Goal: Check status: Check status

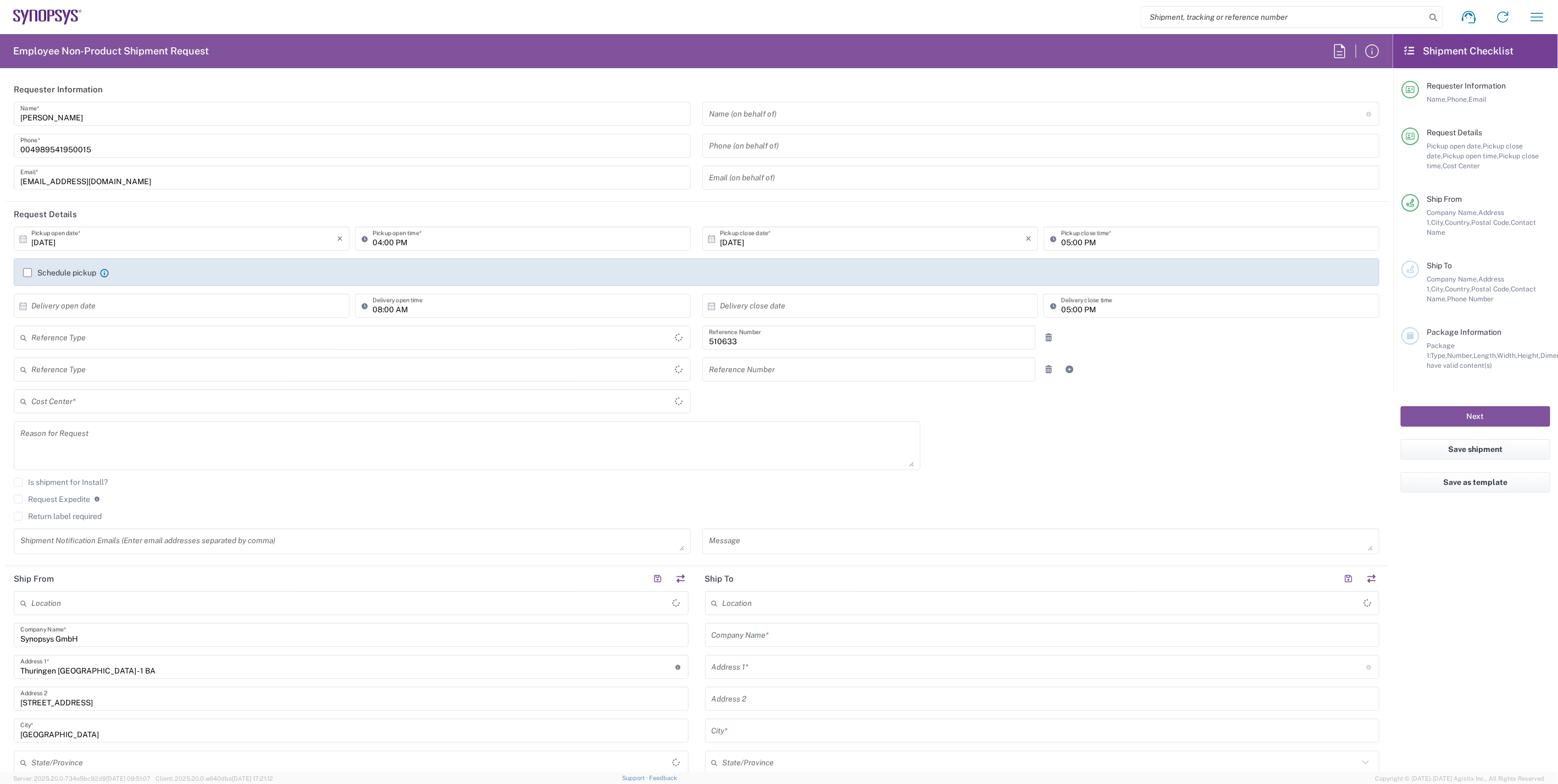
type input "Department"
type input "Delivered at Place"
type input "DE01, SDG, HAPS, HW 510633"
type input "Germany"
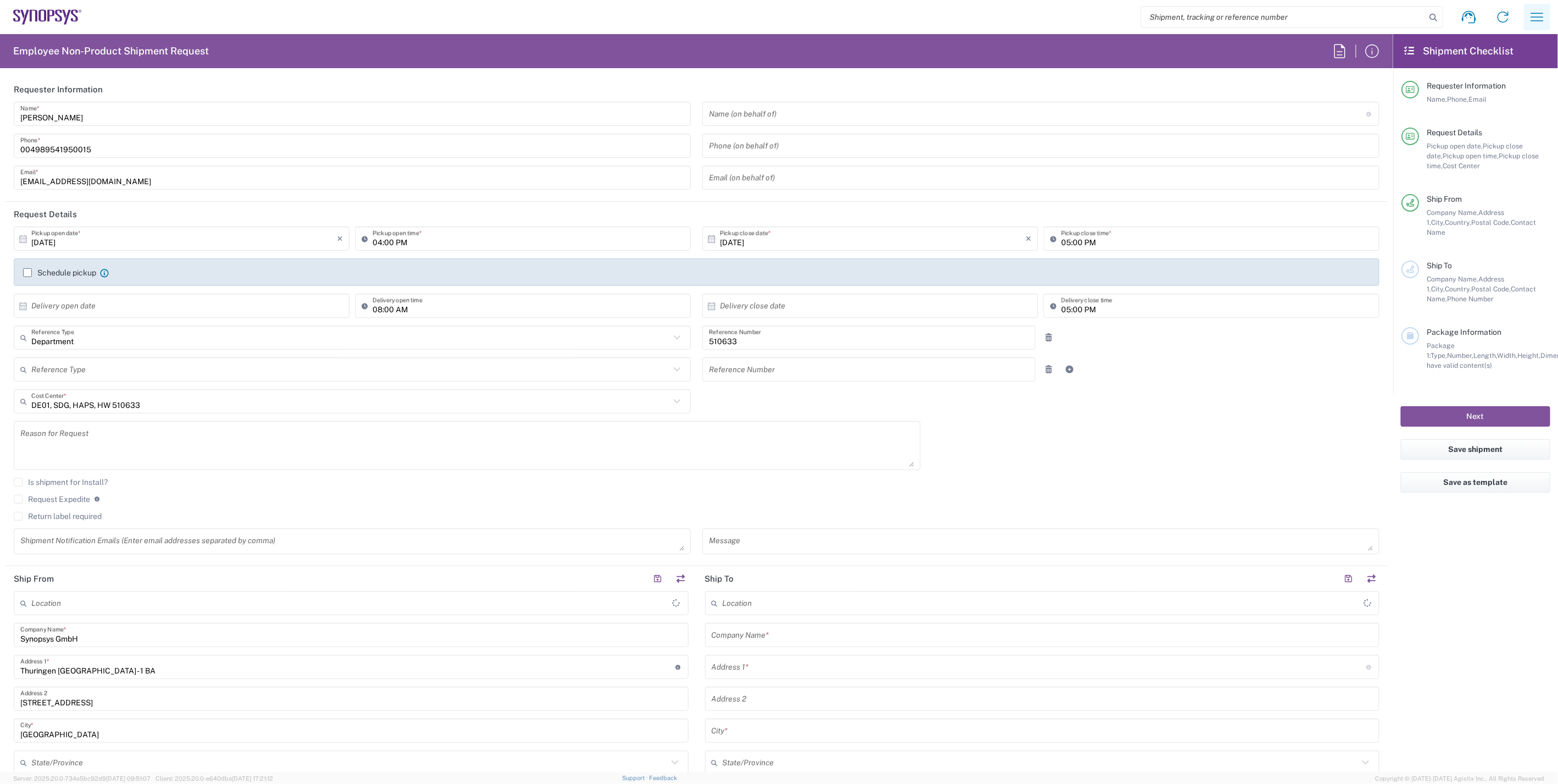
click at [1529, 15] on icon "button" at bounding box center [1537, 17] width 18 height 18
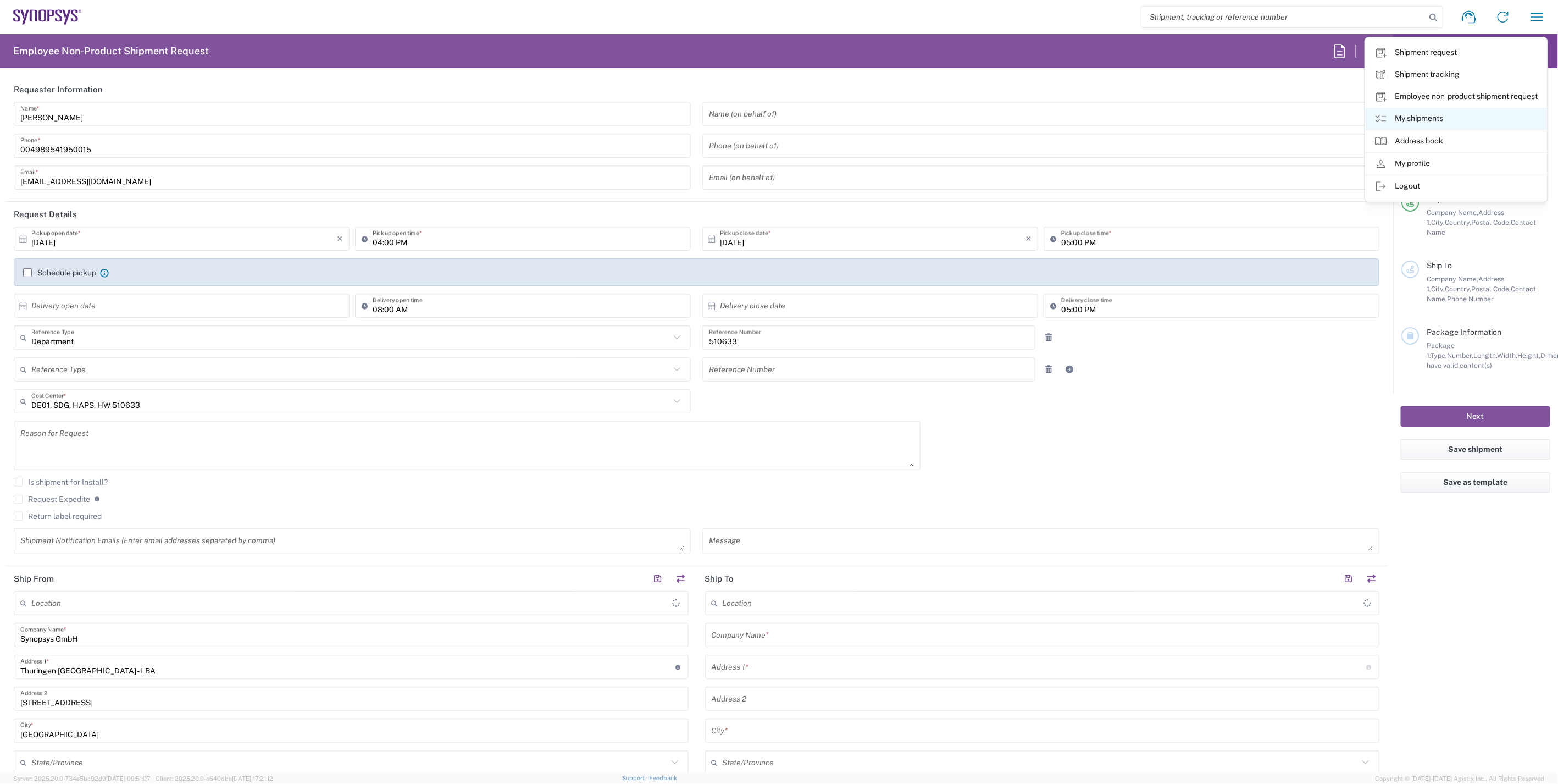
click at [1441, 119] on link "My shipments" at bounding box center [1456, 118] width 182 height 22
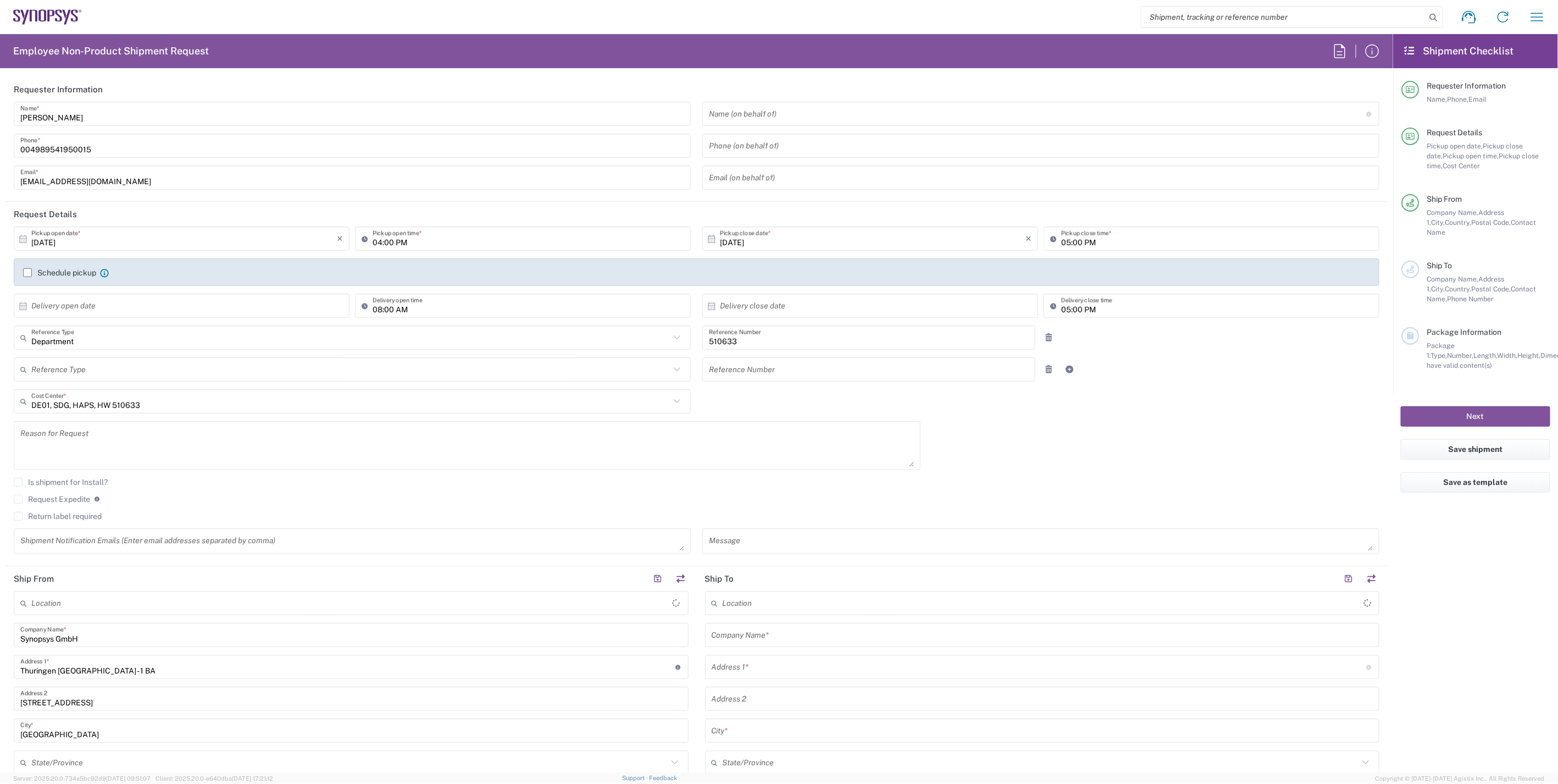
type input "Erfurt DE06"
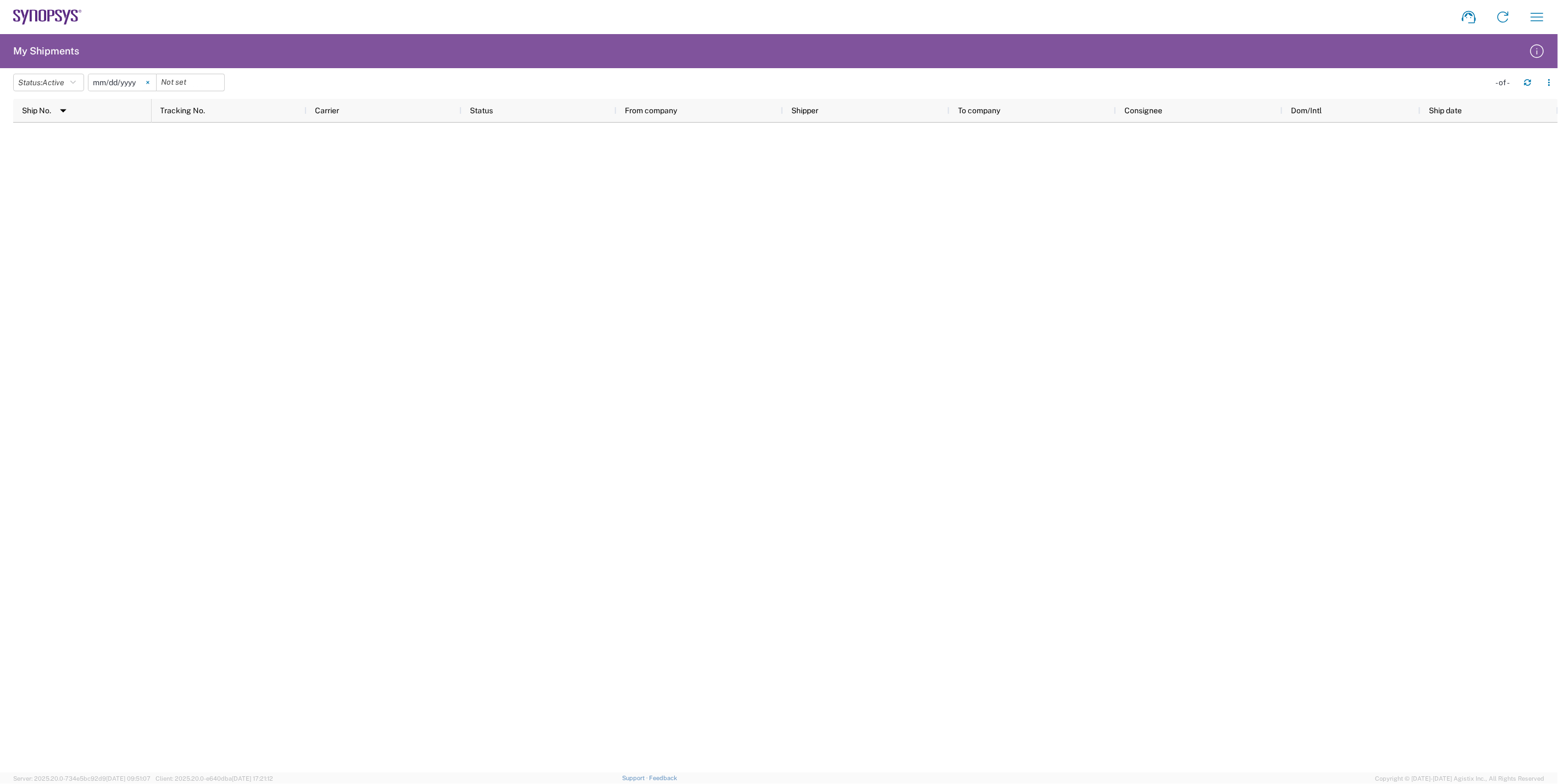
click at [150, 82] on svg-icon at bounding box center [148, 82] width 17 height 17
click at [76, 82] on icon "button" at bounding box center [73, 82] width 6 height 8
click at [56, 139] on span "All" at bounding box center [77, 140] width 128 height 17
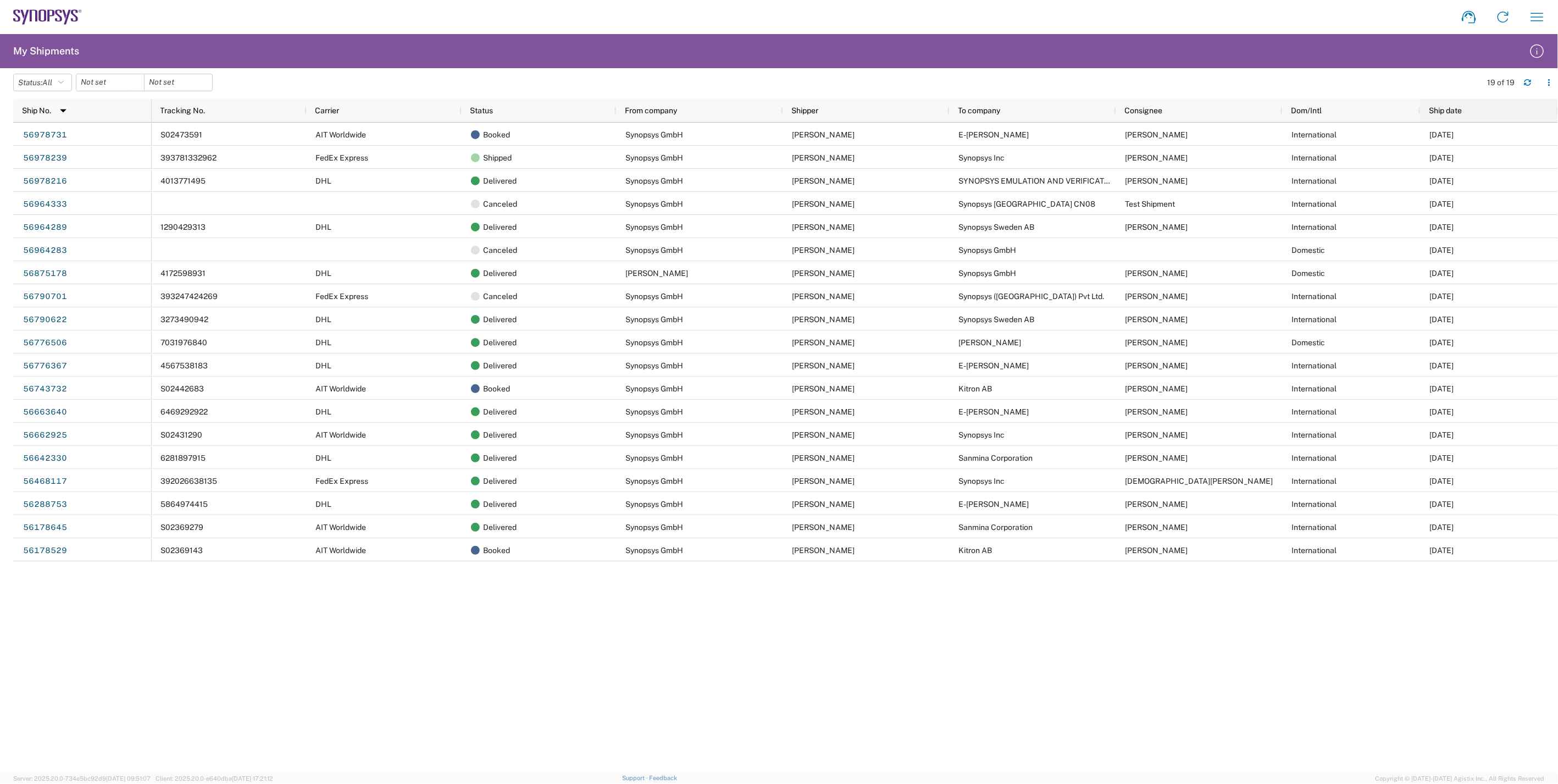
click at [1462, 110] on span "Ship date" at bounding box center [1445, 110] width 33 height 8
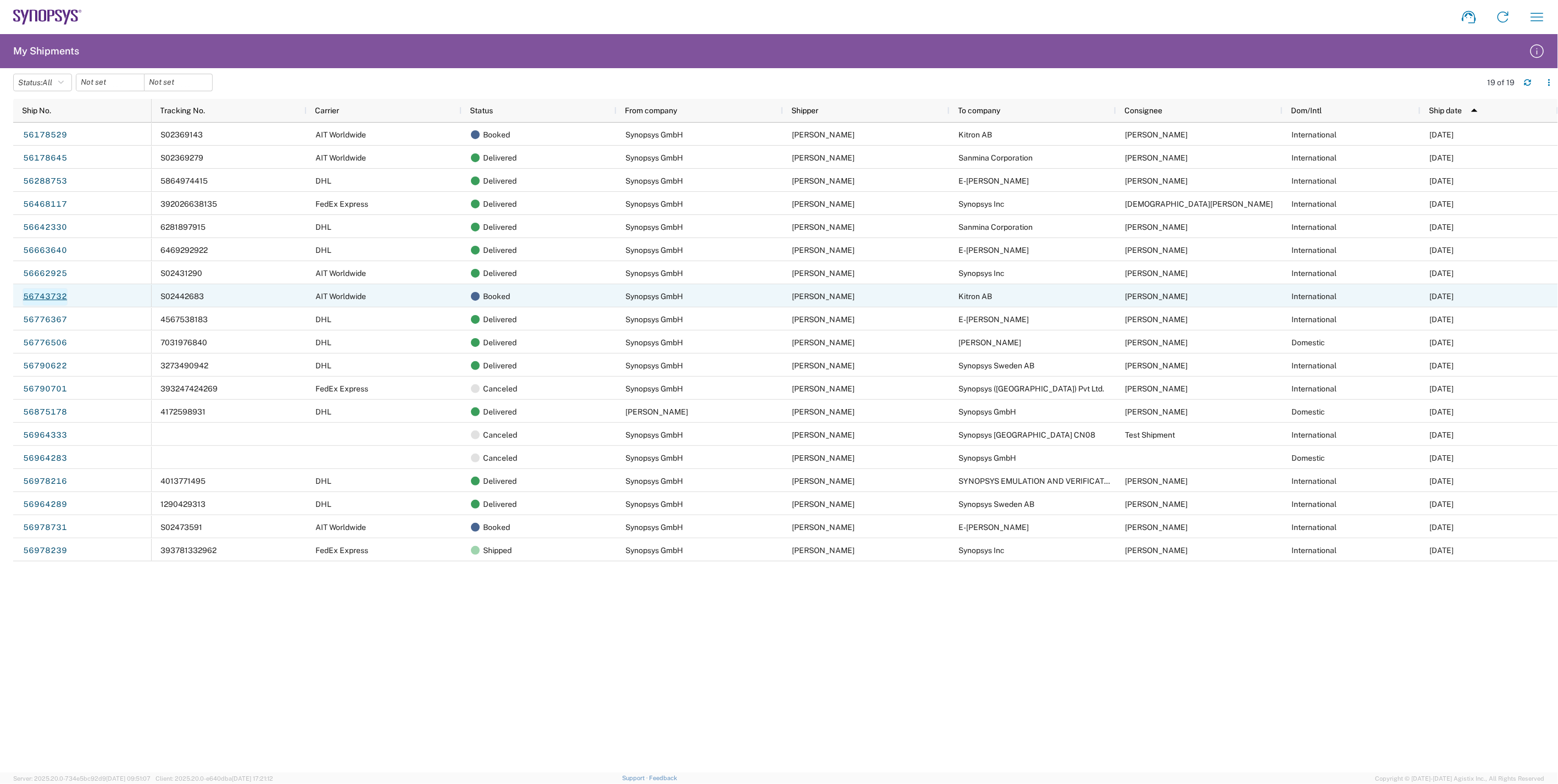
click at [50, 292] on link "56743732" at bounding box center [45, 297] width 45 height 18
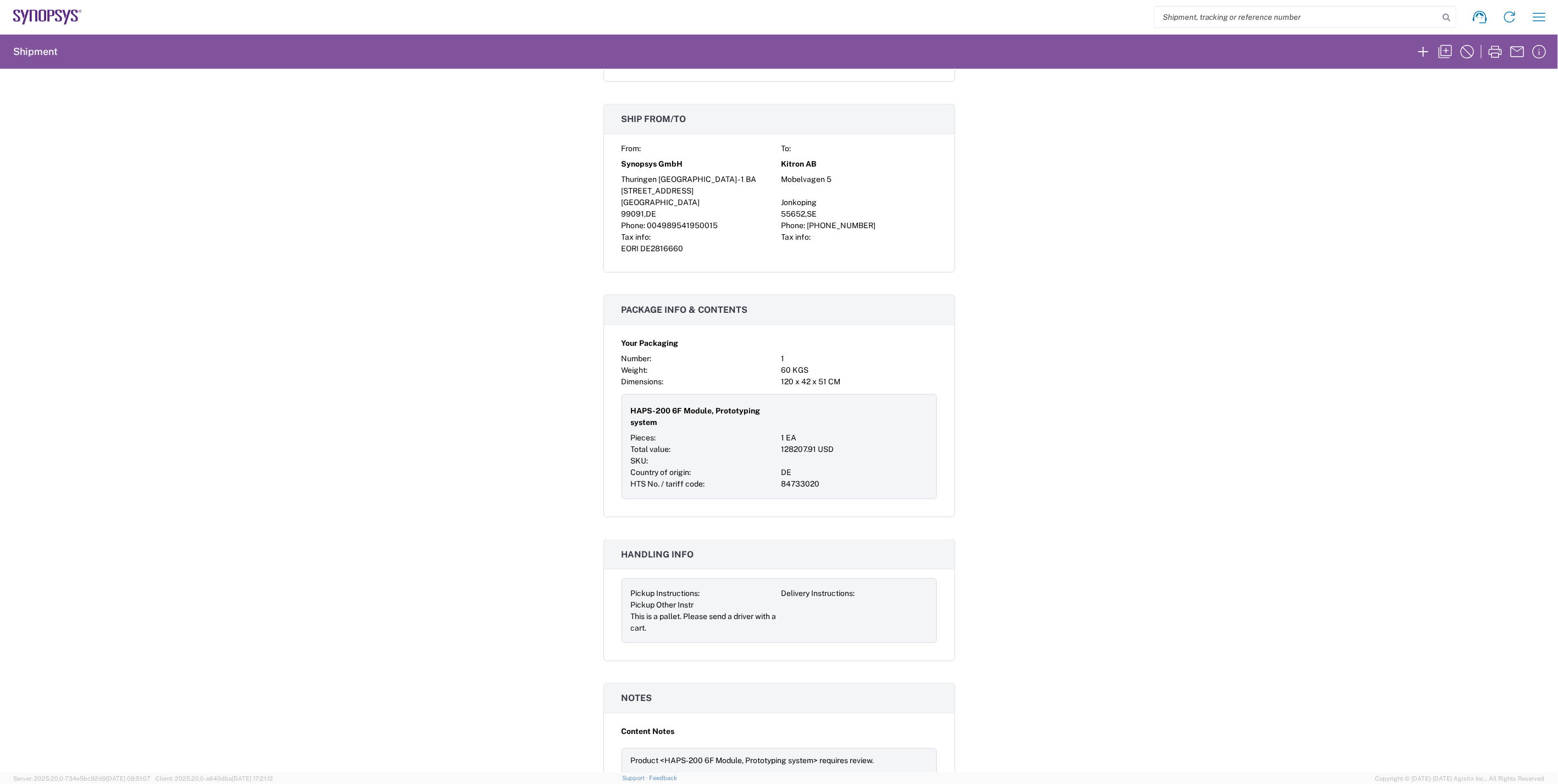
scroll to position [855, 0]
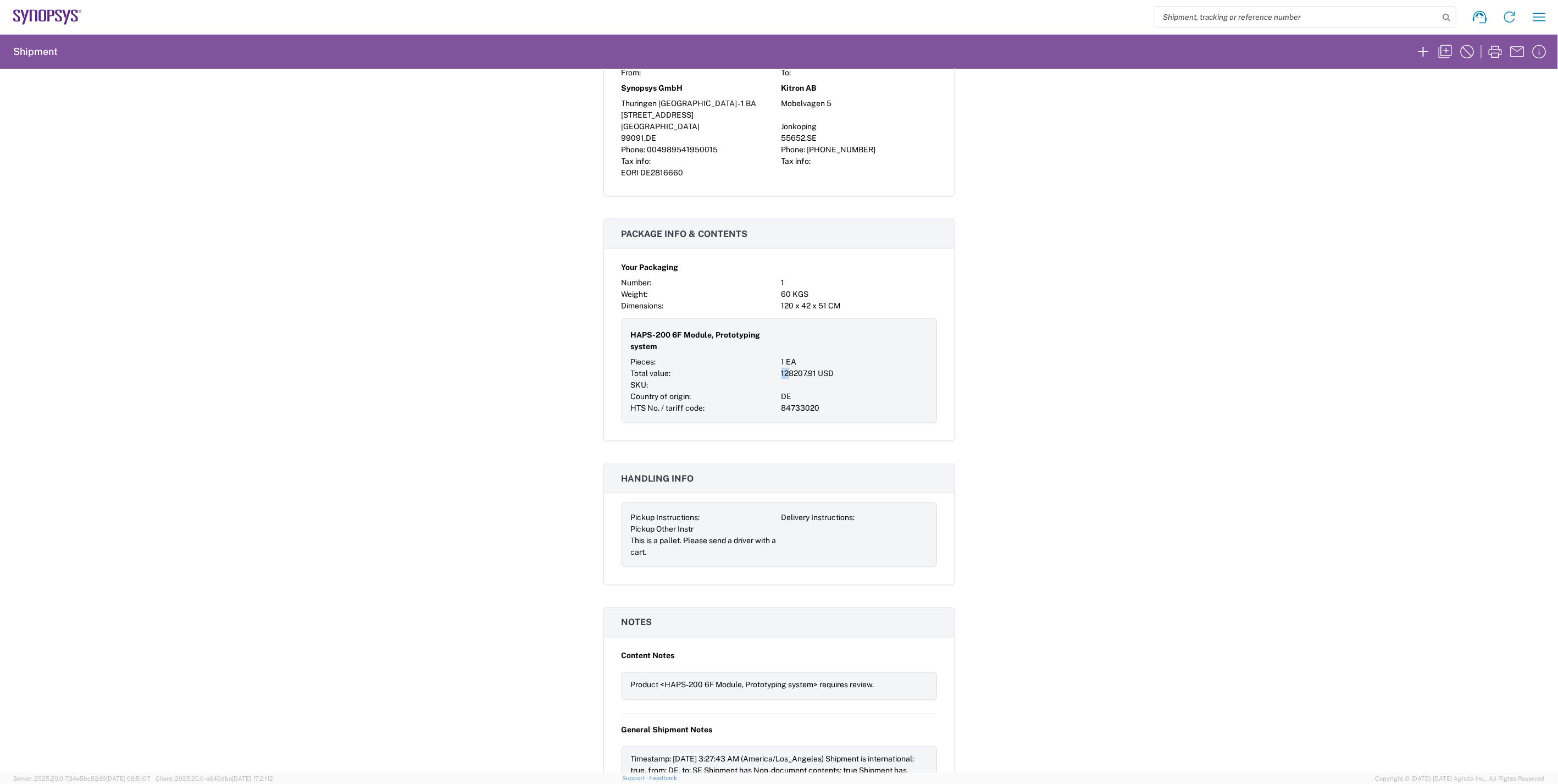
drag, startPoint x: 776, startPoint y: 374, endPoint x: 785, endPoint y: 376, distance: 9.2
click at [785, 376] on div "HAPS-200 6F Module, Prototyping system Pieces: 1 EA Total value: 128207.91 USD …" at bounding box center [779, 371] width 315 height 105
drag, startPoint x: 785, startPoint y: 376, endPoint x: 873, endPoint y: 383, distance: 88.3
click at [873, 383] on div at bounding box center [855, 385] width 146 height 12
drag, startPoint x: 776, startPoint y: 374, endPoint x: 792, endPoint y: 375, distance: 16.0
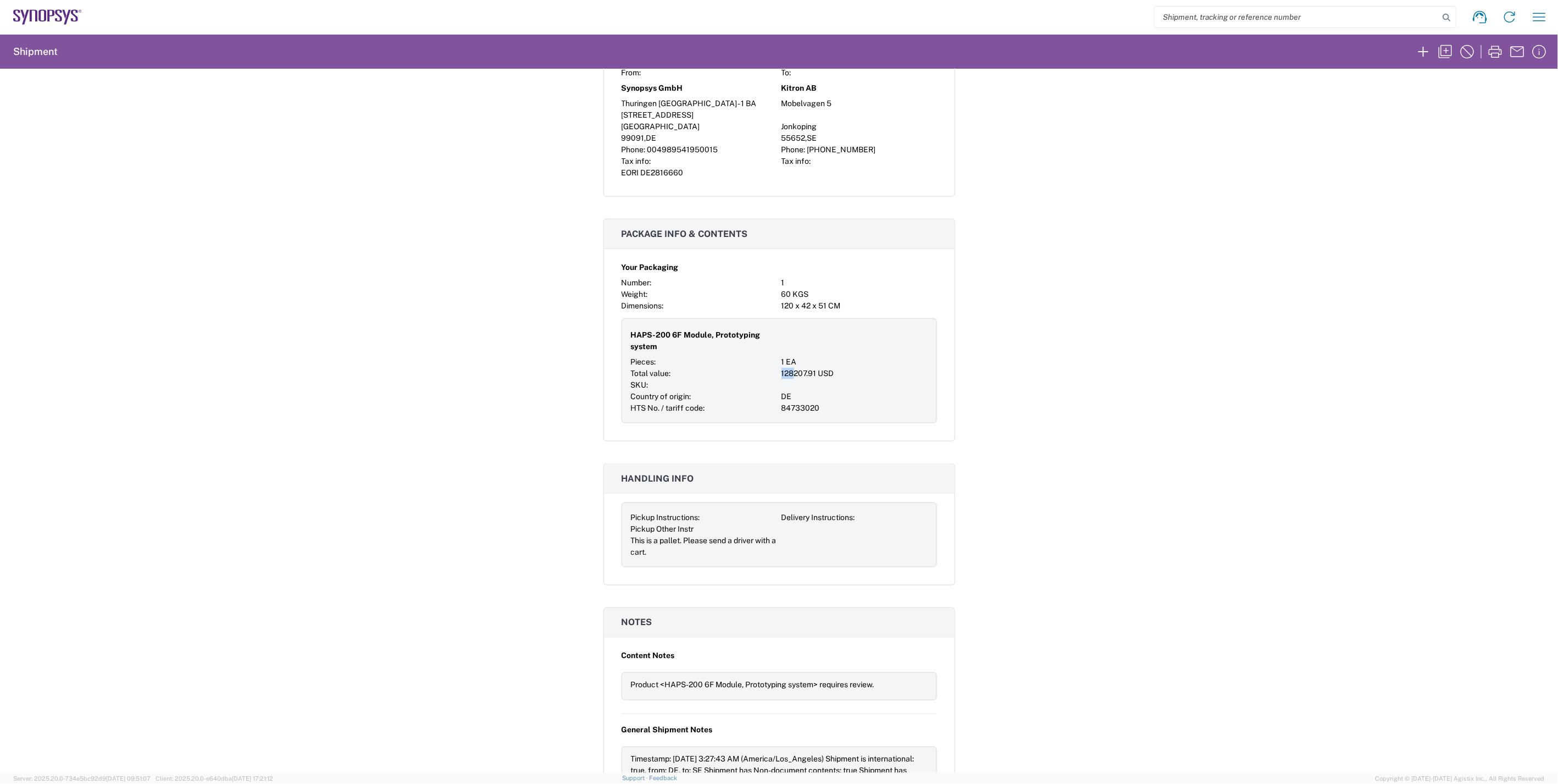
click at [792, 375] on div "128207.91 USD" at bounding box center [855, 374] width 146 height 12
drag, startPoint x: 792, startPoint y: 375, endPoint x: 845, endPoint y: 385, distance: 53.9
click at [847, 385] on div at bounding box center [855, 385] width 146 height 12
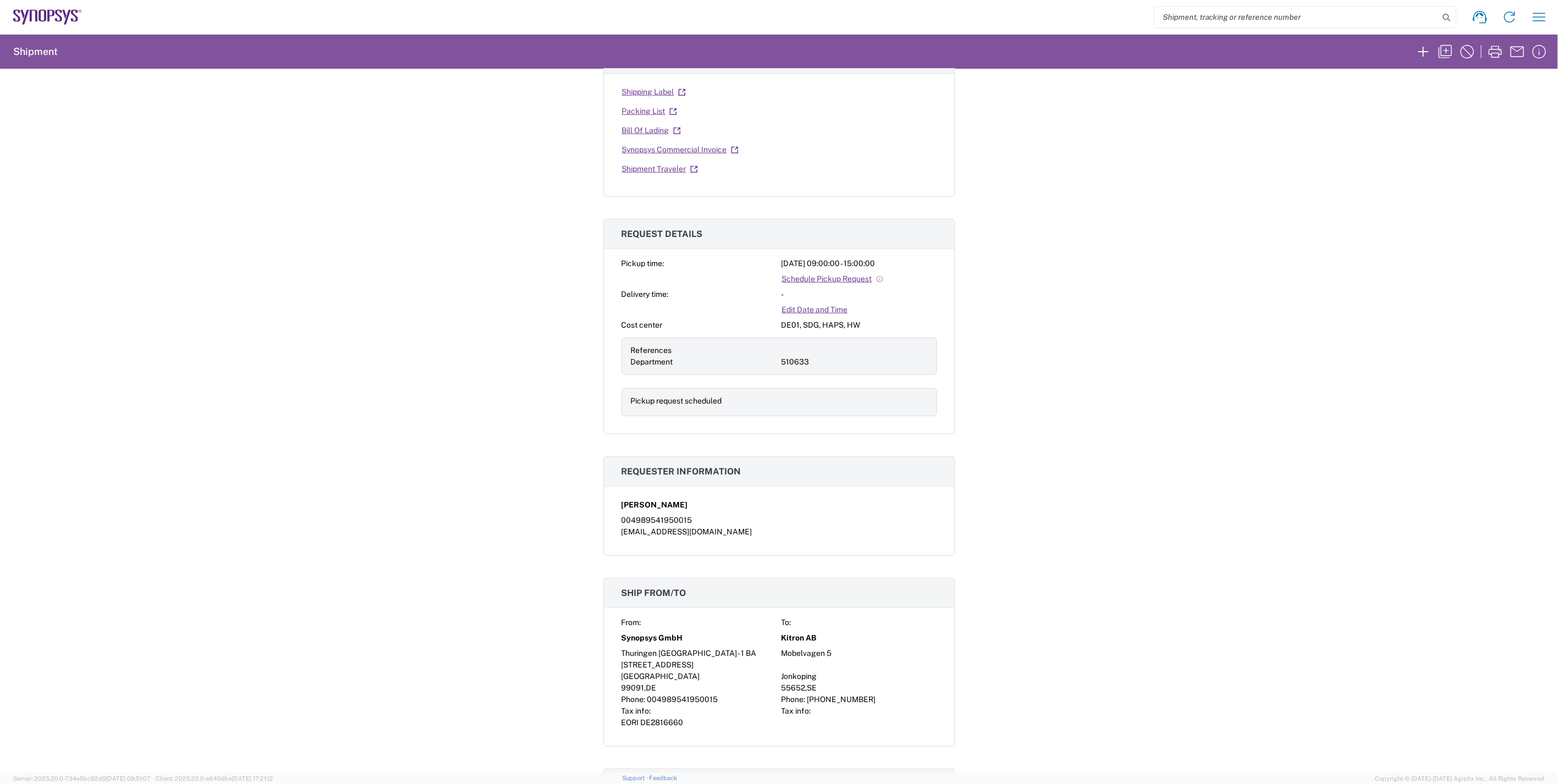
scroll to position [0, 0]
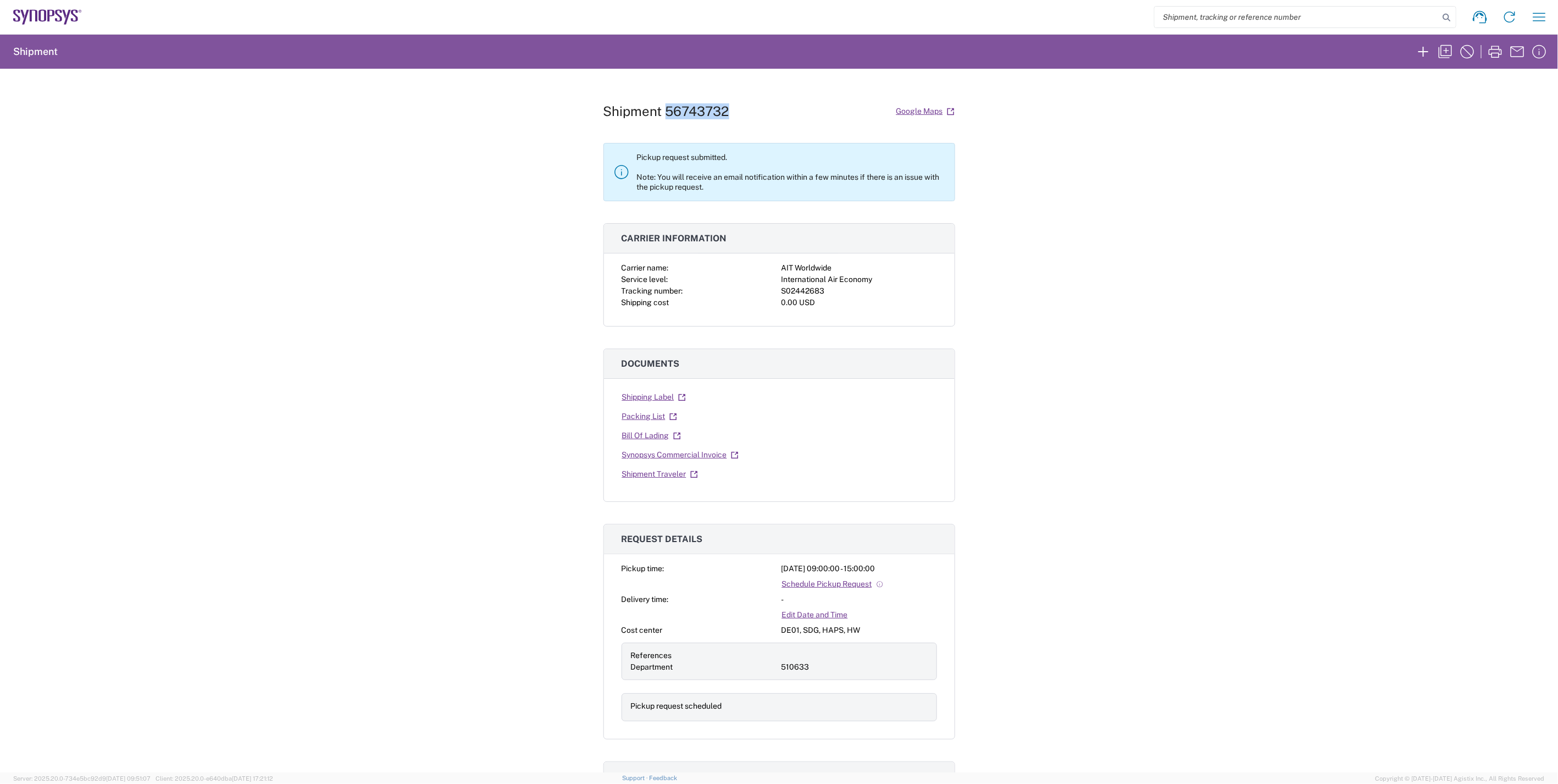
drag, startPoint x: 743, startPoint y: 113, endPoint x: 663, endPoint y: 118, distance: 80.2
click at [663, 118] on div "Shipment 56743732 Google Maps" at bounding box center [779, 111] width 352 height 19
copy h1 "56743732"
click at [1103, 366] on div "Shipment 56743732 Google Maps Pickup request submitted. Note: You will receive …" at bounding box center [779, 420] width 1558 height 703
click at [1124, 506] on div "Shipment 56743732 Google Maps Pickup request submitted. Note: You will receive …" at bounding box center [779, 420] width 1558 height 703
